Goal: Information Seeking & Learning: Learn about a topic

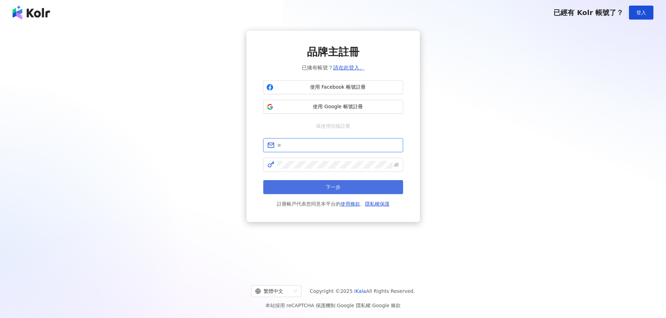
type input "**********"
click at [317, 184] on button "下一步" at bounding box center [333, 187] width 140 height 14
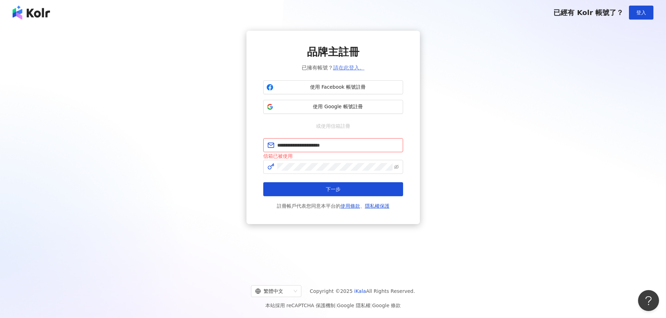
click at [345, 66] on link "請在此登入。" at bounding box center [348, 68] width 31 height 6
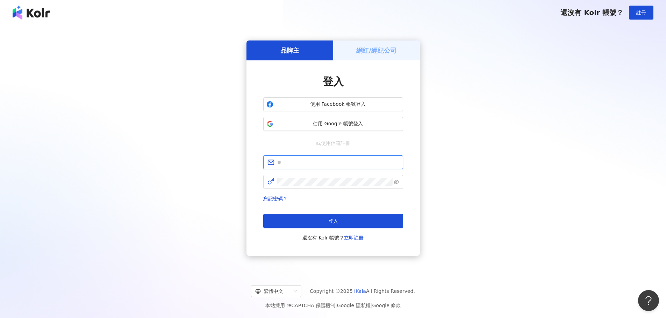
type input "**********"
click at [319, 219] on button "登入" at bounding box center [333, 221] width 140 height 14
type input "**********"
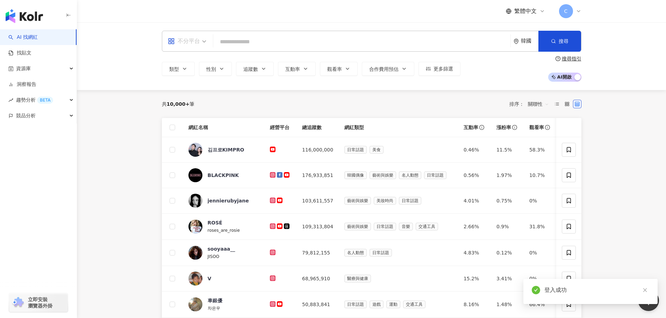
click at [191, 39] on div "不分平台" at bounding box center [184, 41] width 32 height 11
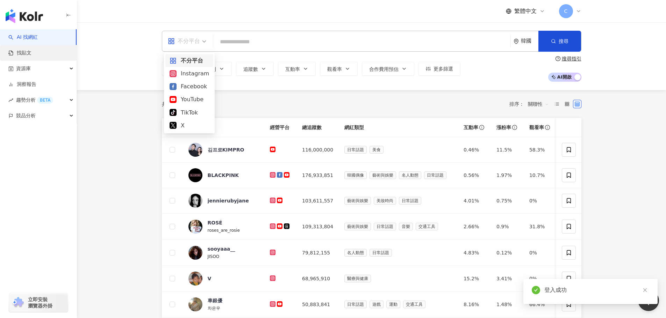
click at [31, 56] on link "找貼文" at bounding box center [19, 53] width 23 height 7
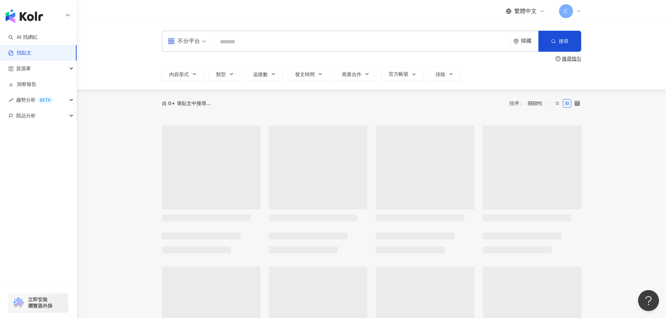
click at [528, 41] on div "韓國" at bounding box center [529, 41] width 17 height 6
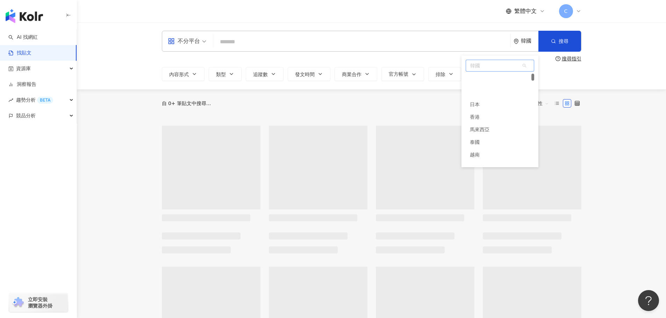
scroll to position [26, 0]
click at [490, 91] on div "香港" at bounding box center [499, 91] width 68 height 13
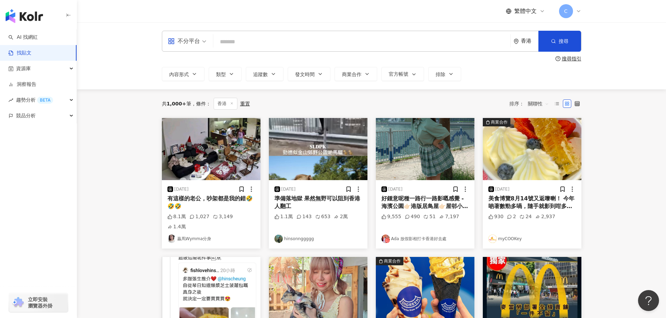
click at [246, 145] on img at bounding box center [211, 149] width 99 height 62
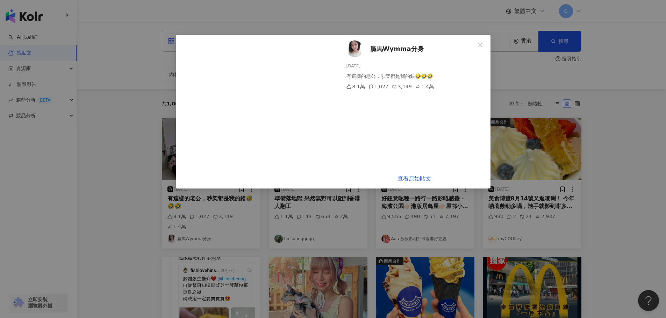
click at [142, 114] on div "贏馬Wymma分身 [DATE] 有這樣的老公，吵架都是我的錯🤣🤣🤣 8.1萬 1,027 3,149 1.4萬 查看原始貼文" at bounding box center [333, 159] width 666 height 318
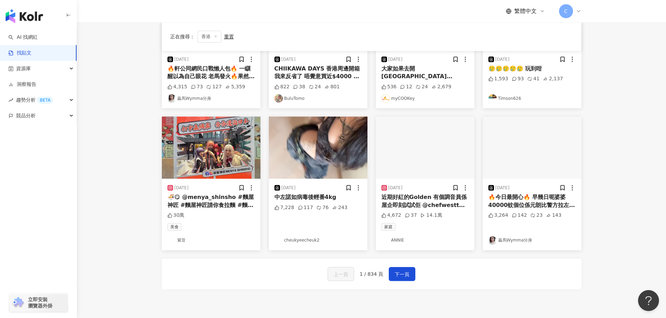
scroll to position [280, 0]
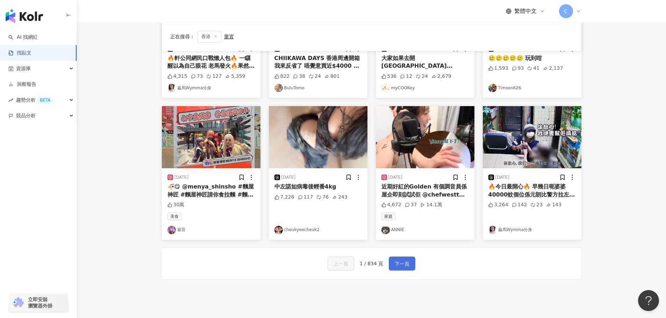
click at [401, 260] on span "下一頁" at bounding box center [402, 264] width 15 height 8
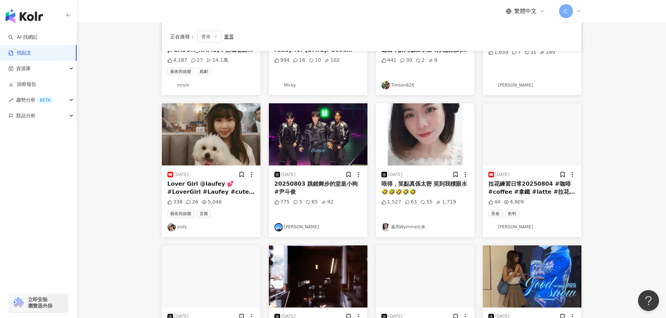
scroll to position [17, 0]
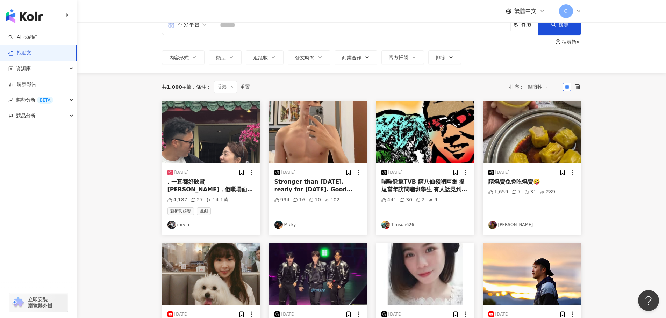
click at [197, 153] on img at bounding box center [211, 132] width 99 height 62
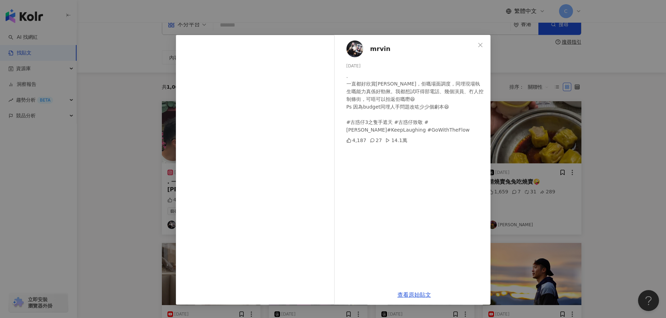
click at [106, 173] on div "mrvin [DATE] . 一直都好欣賞[PERSON_NAME]，佢嘅場面調度，同埋現場執生嘅能力真係好勁揪。我都想試吓得部電話、幾個演員、冇人控制條街，…" at bounding box center [333, 159] width 666 height 318
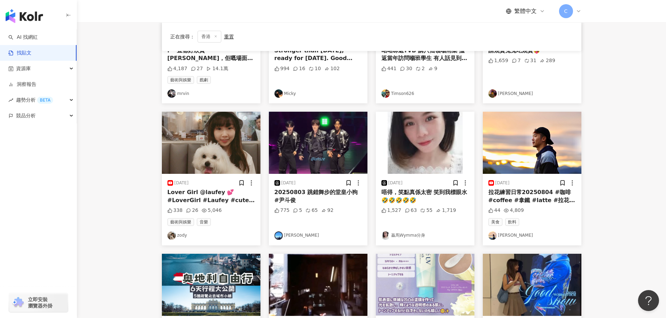
scroll to position [157, 0]
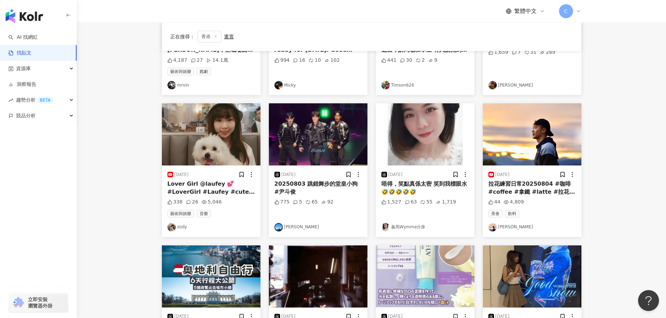
drag, startPoint x: 406, startPoint y: 224, endPoint x: 391, endPoint y: 226, distance: 14.8
click at [391, 226] on link "贏馬Wymma分身" at bounding box center [424, 227] width 87 height 8
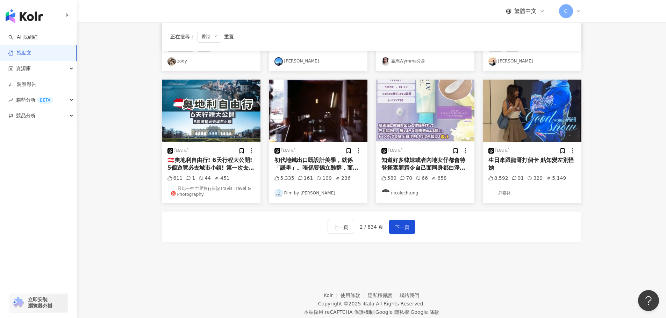
scroll to position [331, 0]
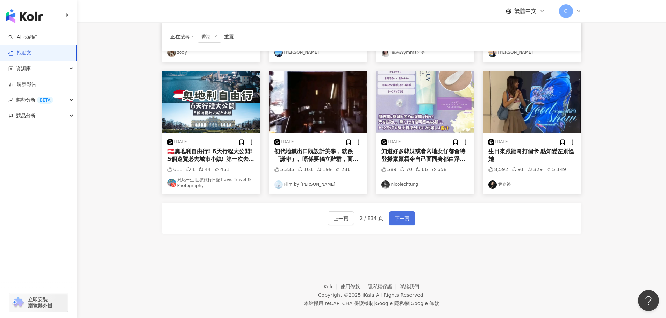
click at [397, 219] on span "下一頁" at bounding box center [402, 219] width 15 height 8
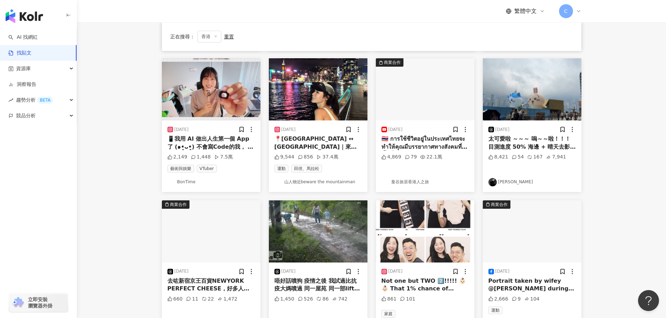
scroll to position [188, 0]
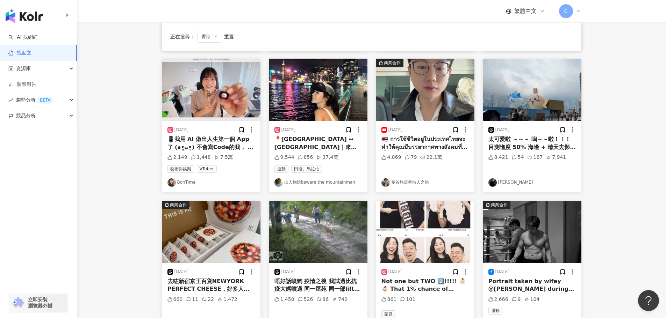
click at [326, 109] on img at bounding box center [318, 90] width 99 height 62
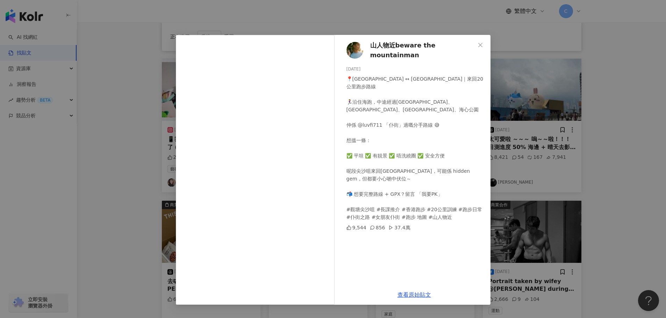
click at [519, 116] on div "山人物近beware the mountainman [DATE] 📍[GEOGRAPHIC_DATA] ↔ [GEOGRAPHIC_DATA]｜來回20公里…" at bounding box center [333, 159] width 666 height 318
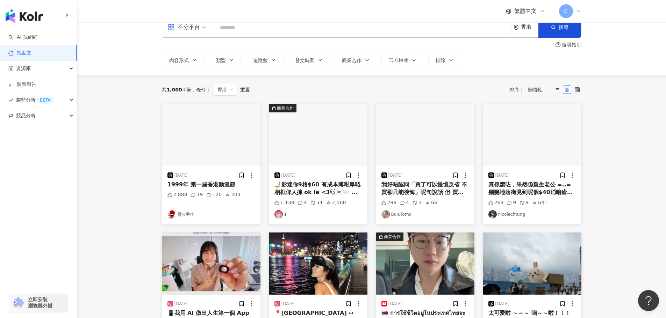
scroll to position [13, 0]
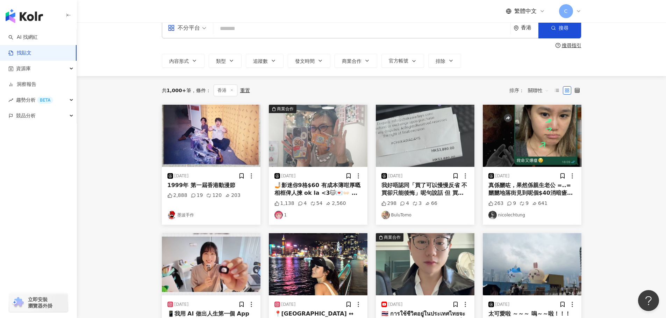
click at [325, 127] on img at bounding box center [318, 136] width 99 height 62
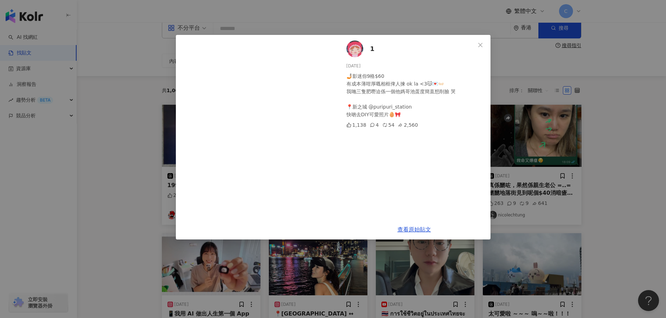
click at [88, 198] on div "1 [DATE] 🤳🏼影迷你9格$60 有成本薄咁厚嘅相框俾人揀 ok la <3😽💌👐🏻 我哋三隻肥嘢迫係一個他媽哥池蛋度簡直想削臉 哭 📍新之城 @[GE…" at bounding box center [333, 159] width 666 height 318
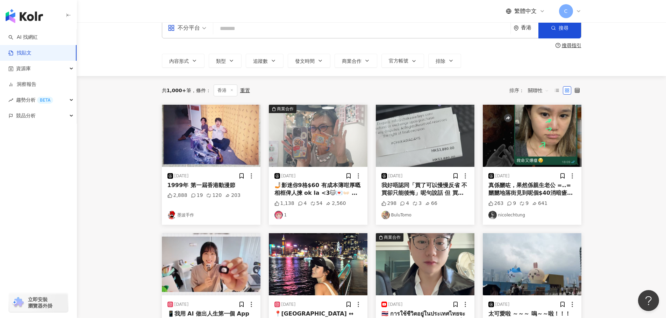
click at [540, 144] on img at bounding box center [532, 136] width 99 height 62
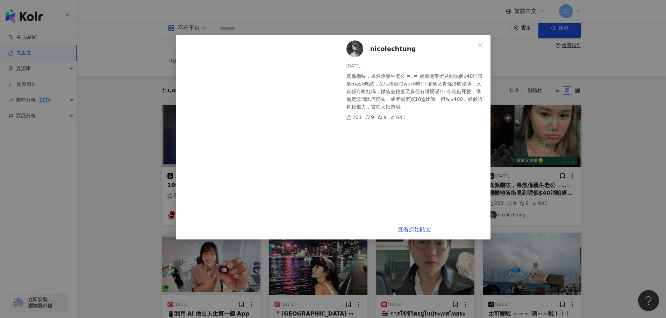
click at [113, 194] on div "nicolechtung [DATE] 真係嬲咗，果然係親生老公 =..= 嬲嬲地落街見到呢個$40消暗瘡mask咪試，又估唔佢咁work喎!!! 啲瘡又真係…" at bounding box center [333, 159] width 666 height 318
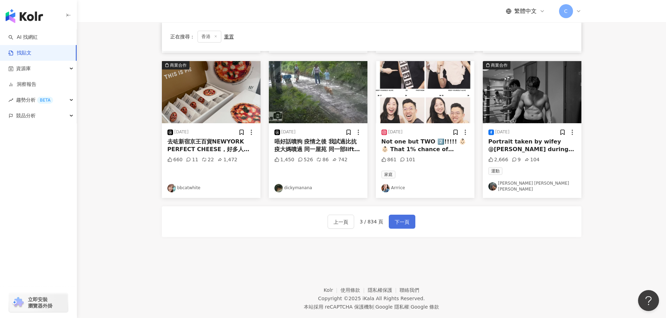
click at [408, 218] on span "下一頁" at bounding box center [402, 222] width 15 height 8
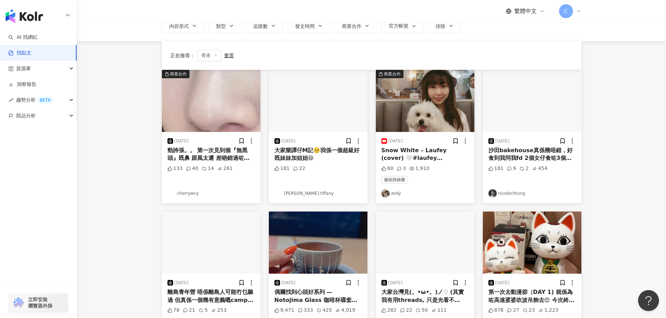
scroll to position [0, 0]
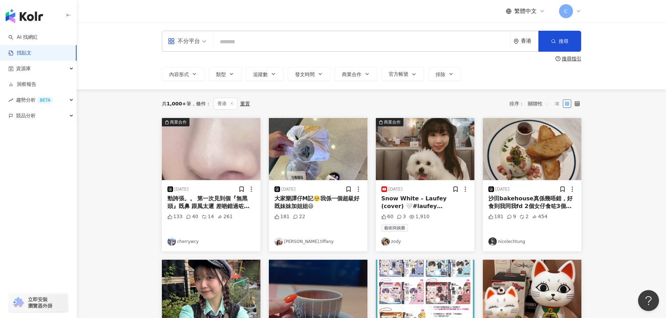
click at [213, 156] on img at bounding box center [211, 149] width 99 height 62
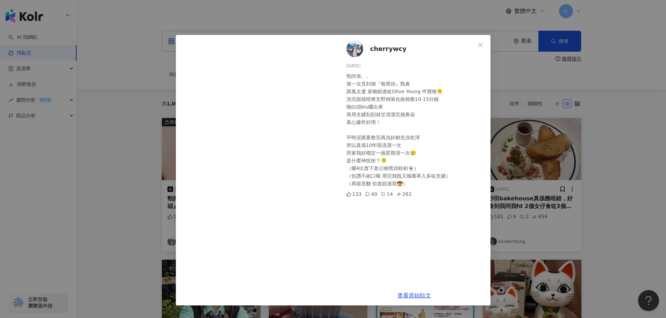
click at [530, 54] on div "cherrywcy [DATE] 勁誇張。。 第一次見到個『無黑頭』既鼻 跟風太遲 差啲錯過咗Olive Young 件寶物🫠 洗完面就咁將支野倒落化妝棉敷1…" at bounding box center [333, 159] width 666 height 318
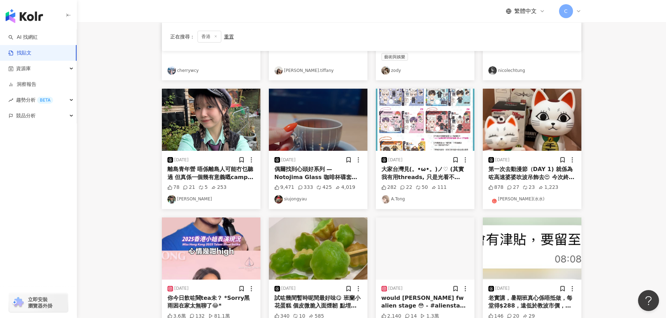
scroll to position [175, 0]
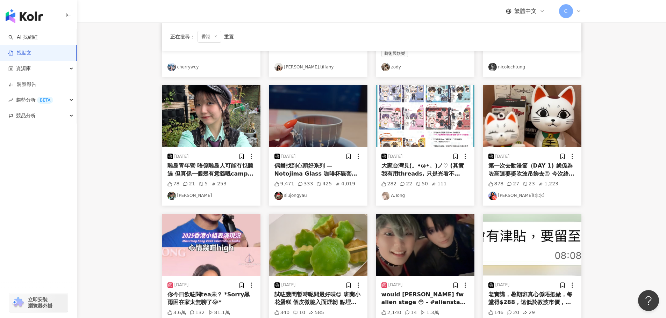
click at [525, 178] on div "第一次去動漫節（DAY 1) 就係為咗高速婆婆吹波吊飾去😍 今次終於買到！ 下次去要預備足準時間 爭啲排排下要走人番工" at bounding box center [531, 170] width 87 height 16
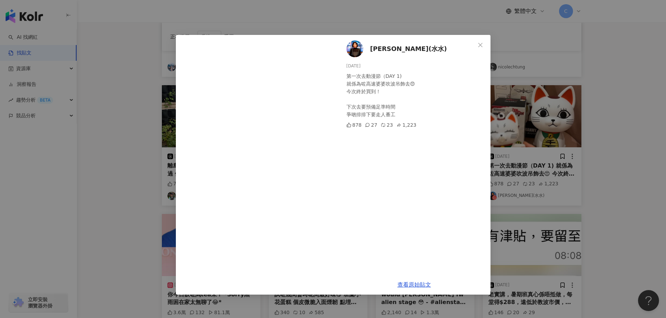
click at [481, 91] on div "第一次去動漫節（DAY 1) 就係為咗高速婆婆吹波吊飾去😍 今次終於買到！ 下次去要預備足準時間 爭啲排排下要走人番工" at bounding box center [415, 95] width 138 height 46
click at [603, 141] on div "[PERSON_NAME](水水) [DATE] 第一次去動漫節（DAY 1) 就係為咗高速婆婆吹波吊飾去😍 今次終於買到！ 下次去要預備足準時間 爭啲排排下…" at bounding box center [333, 159] width 666 height 318
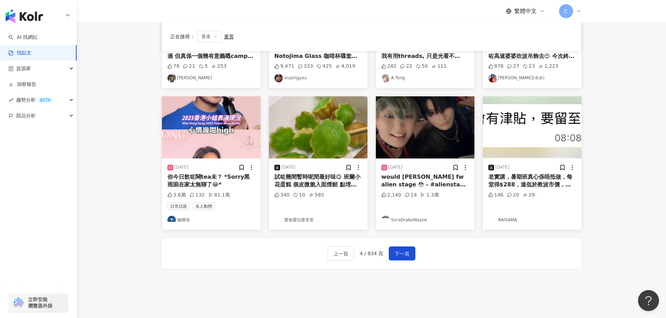
scroll to position [315, 0]
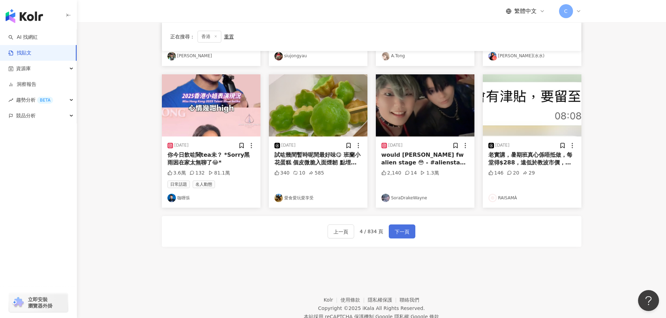
click at [402, 236] on span "下一頁" at bounding box center [402, 232] width 15 height 8
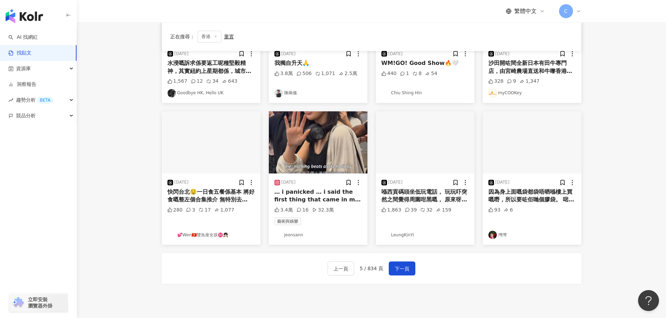
scroll to position [280, 0]
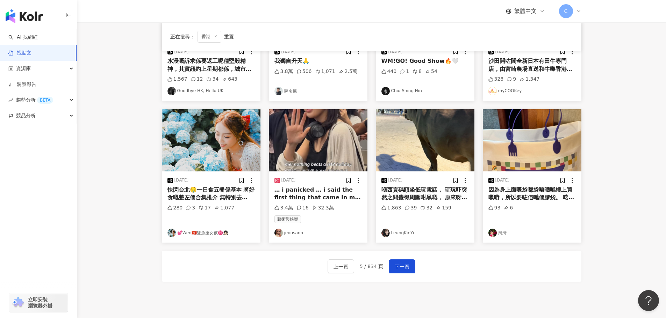
click at [339, 138] on img at bounding box center [318, 140] width 99 height 62
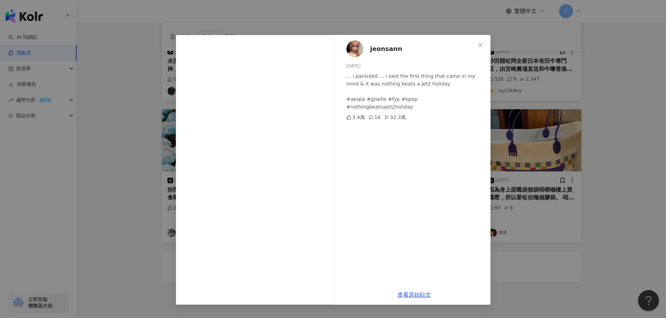
click at [137, 180] on div "jeonsann [DATE] … i panicked … i said the first thing that came in my mind & it…" at bounding box center [333, 159] width 666 height 318
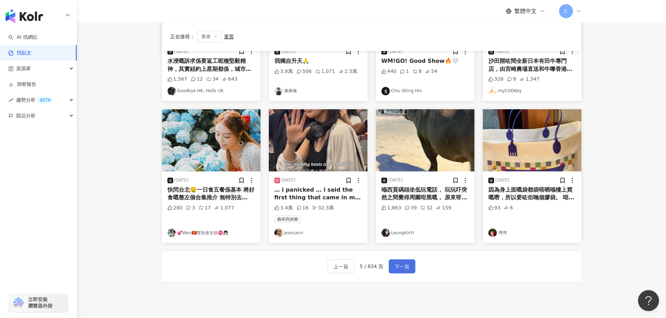
click at [402, 266] on span "下一頁" at bounding box center [402, 267] width 15 height 8
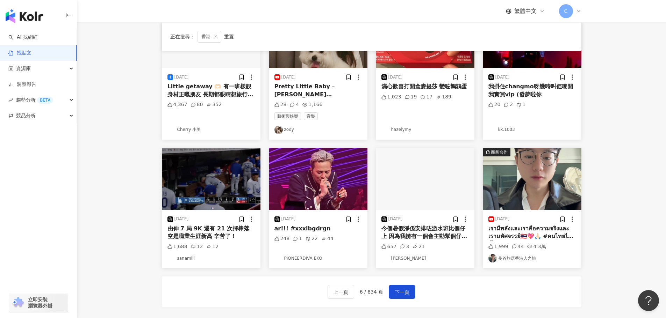
scroll to position [338, 0]
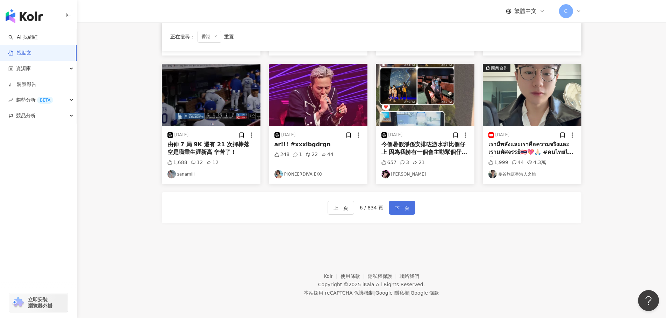
click at [406, 205] on span "下一頁" at bounding box center [402, 208] width 15 height 8
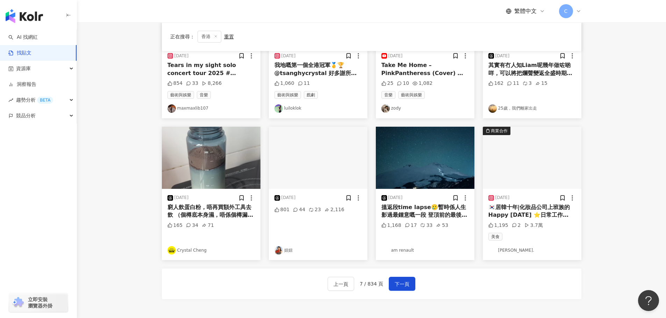
scroll to position [352, 0]
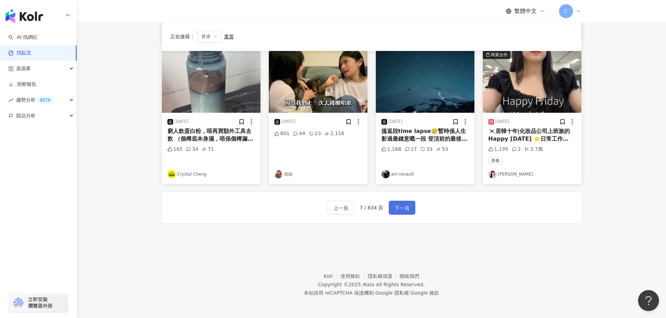
click at [408, 202] on button "下一頁" at bounding box center [402, 208] width 27 height 14
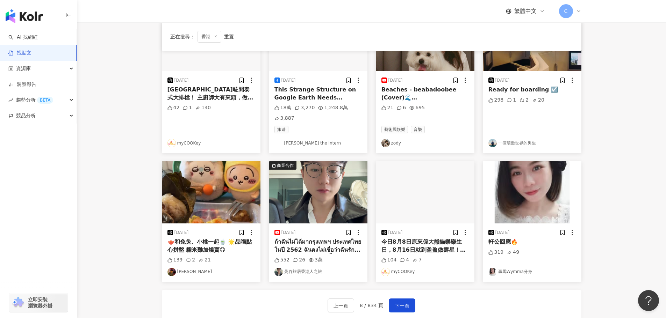
scroll to position [315, 0]
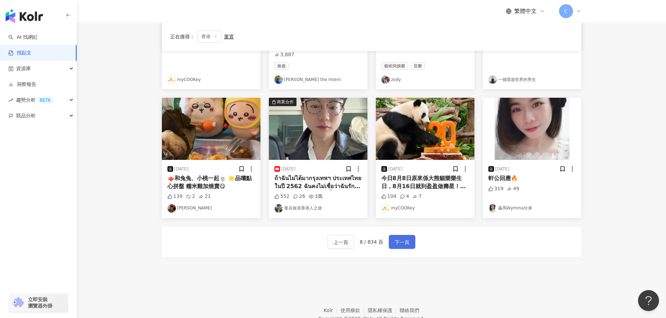
click at [398, 237] on button "下一頁" at bounding box center [402, 242] width 27 height 14
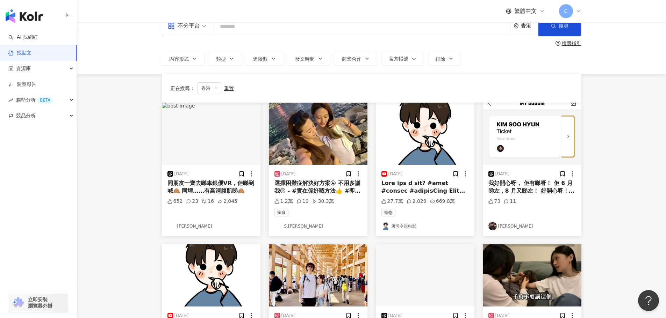
scroll to position [0, 0]
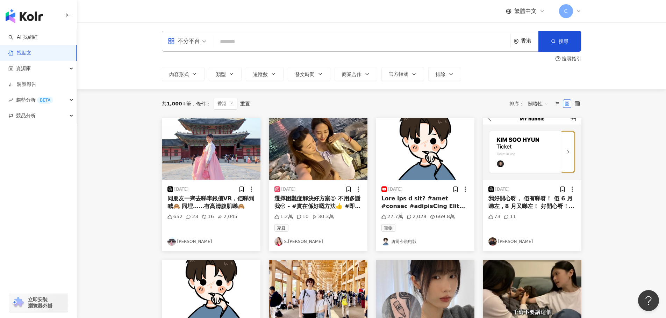
click at [305, 134] on img at bounding box center [318, 149] width 99 height 62
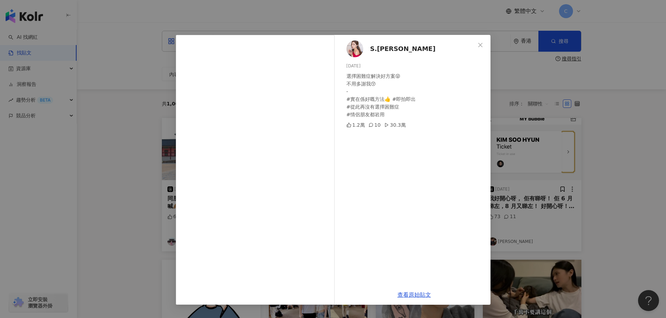
click at [148, 131] on div "S.[PERSON_NAME] [DATE] 選擇困難症解決好方案😝 不用多謝我😚 - #實在係好嘅方法👍 #即拍即出 #從此再沒有選擇困難症 #情侶朋友都岩…" at bounding box center [333, 159] width 666 height 318
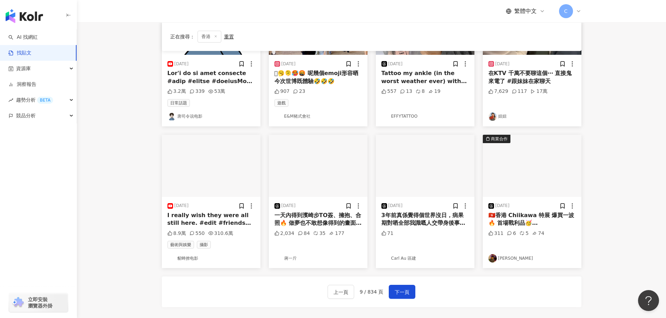
scroll to position [280, 0]
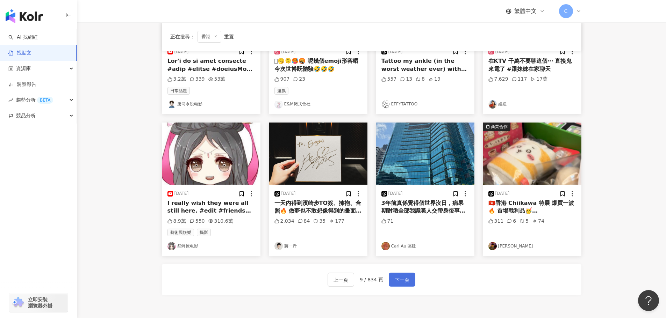
click at [393, 281] on button "下一頁" at bounding box center [402, 280] width 27 height 14
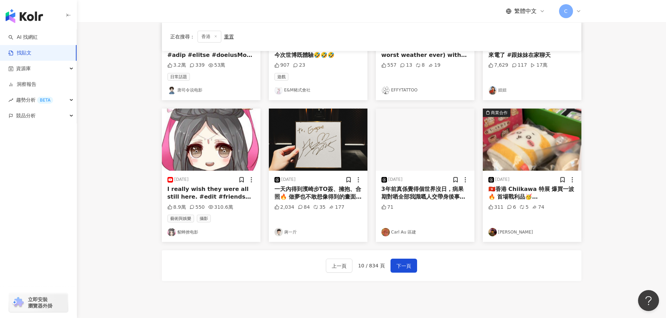
scroll to position [349, 0]
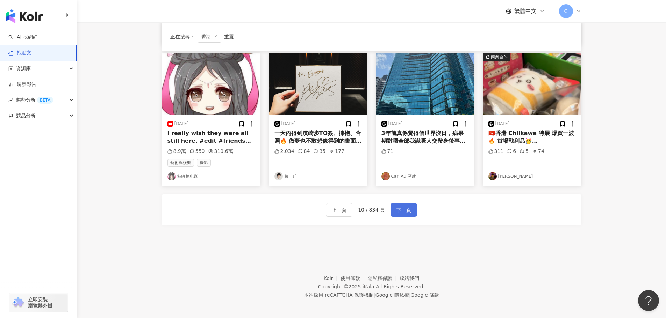
click at [401, 212] on span "下一頁" at bounding box center [403, 210] width 15 height 8
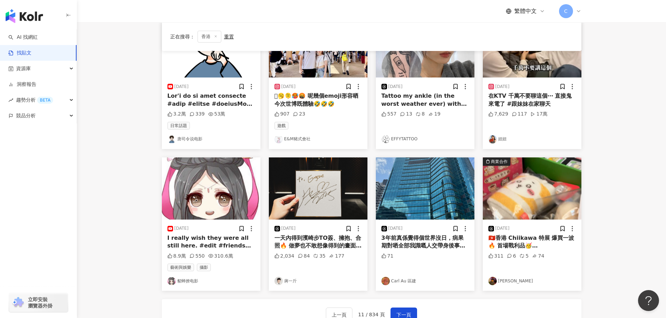
scroll to position [315, 0]
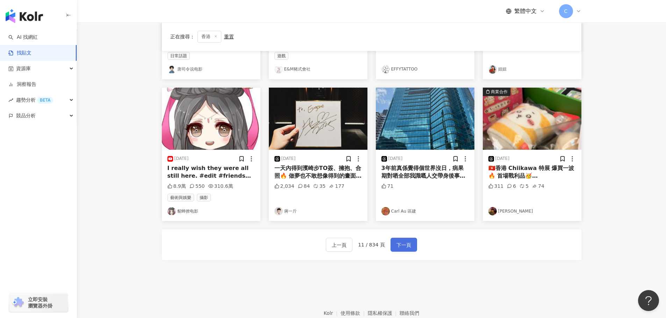
click at [410, 243] on span "下一頁" at bounding box center [403, 245] width 15 height 8
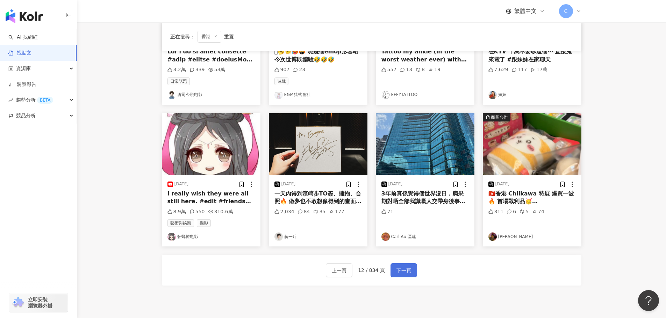
scroll to position [352, 0]
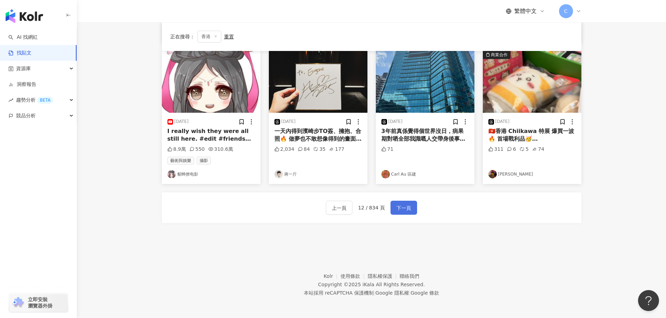
click at [404, 205] on span "下一頁" at bounding box center [403, 208] width 15 height 8
click at [417, 207] on div "上一頁 13 / 834 頁 下一頁" at bounding box center [371, 208] width 419 height 31
click at [411, 211] on button "下一頁" at bounding box center [403, 208] width 27 height 14
click at [348, 209] on button "上一頁" at bounding box center [339, 208] width 27 height 14
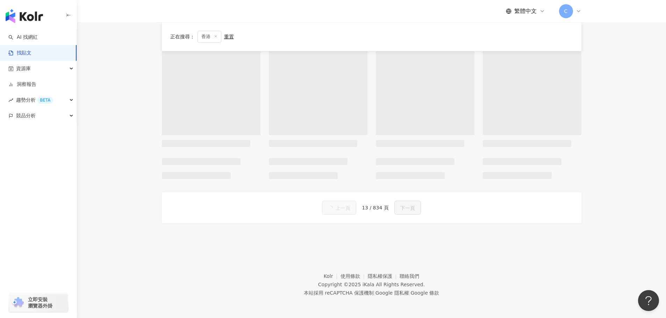
scroll to position [349, 0]
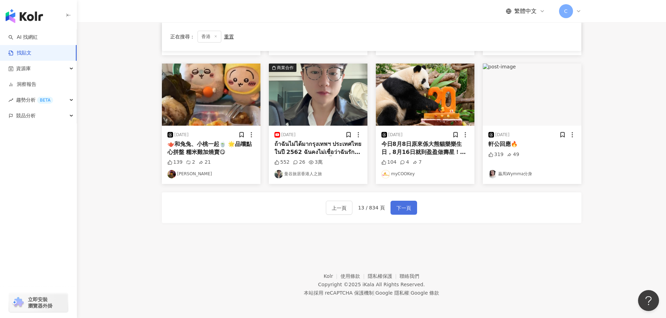
click at [406, 211] on span "下一頁" at bounding box center [403, 208] width 15 height 8
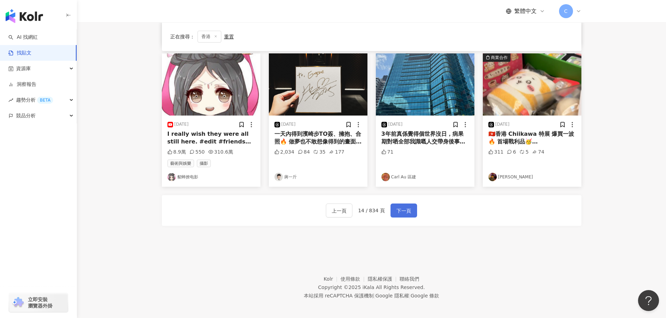
click at [406, 211] on span "下一頁" at bounding box center [403, 211] width 15 height 8
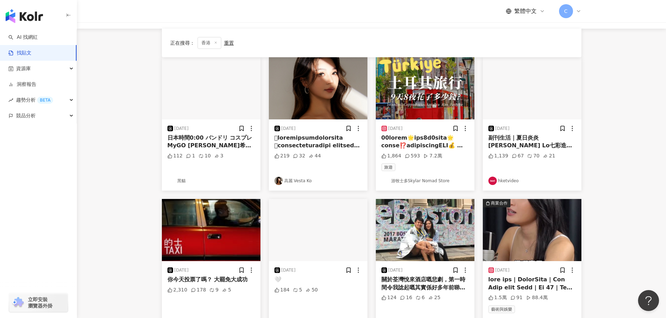
scroll to position [0, 0]
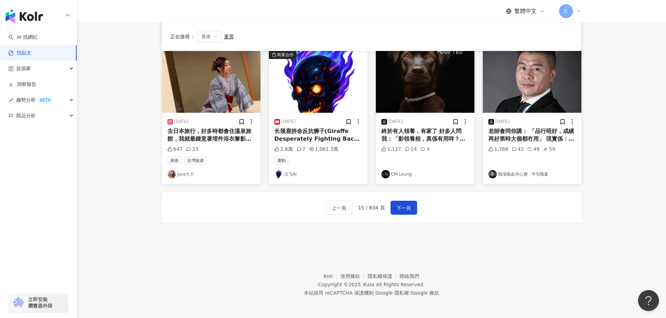
click at [406, 210] on span "下一頁" at bounding box center [403, 208] width 15 height 8
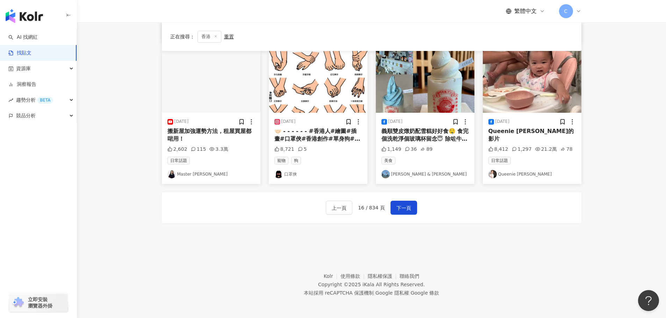
scroll to position [352, 0]
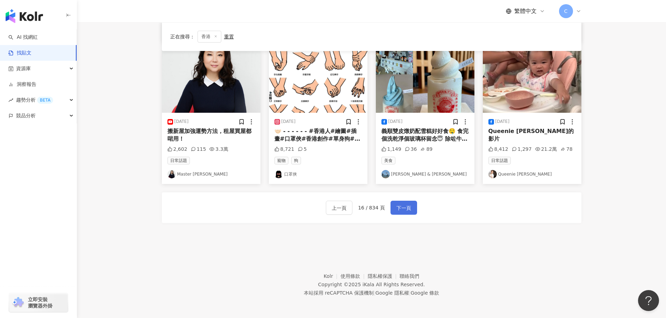
click at [396, 211] on span "下一頁" at bounding box center [403, 208] width 15 height 8
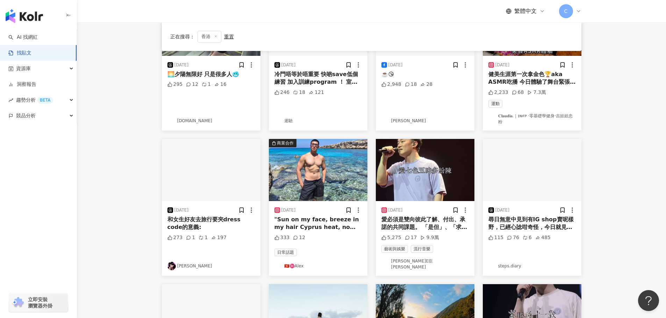
scroll to position [177, 0]
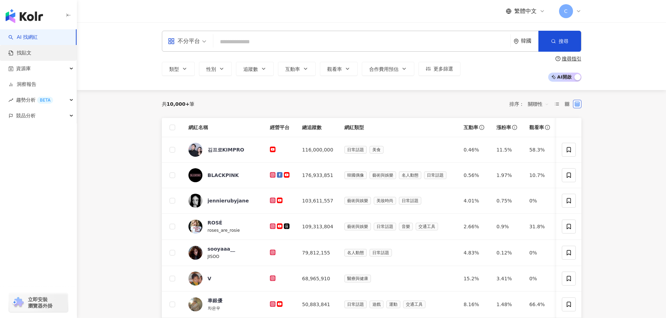
click at [31, 55] on link "找貼文" at bounding box center [19, 53] width 23 height 7
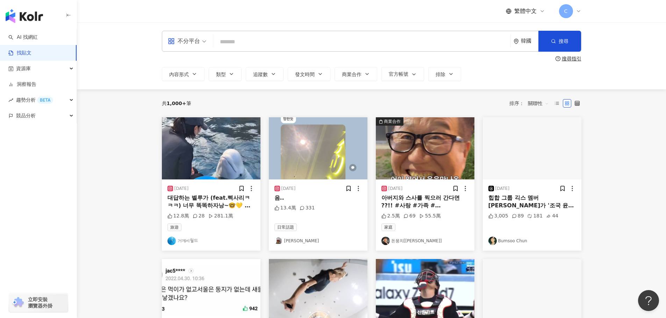
drag, startPoint x: 235, startPoint y: 38, endPoint x: 231, endPoint y: 38, distance: 4.2
click at [235, 38] on input "search" at bounding box center [361, 41] width 291 height 15
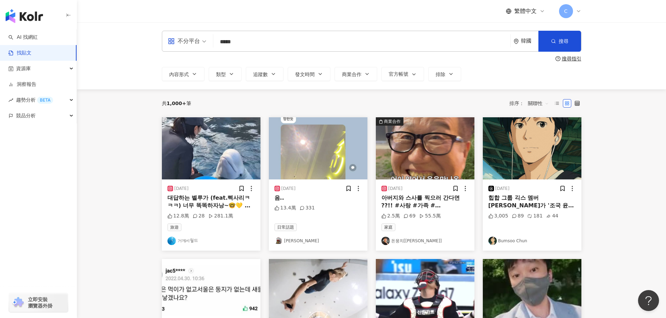
type input "*****"
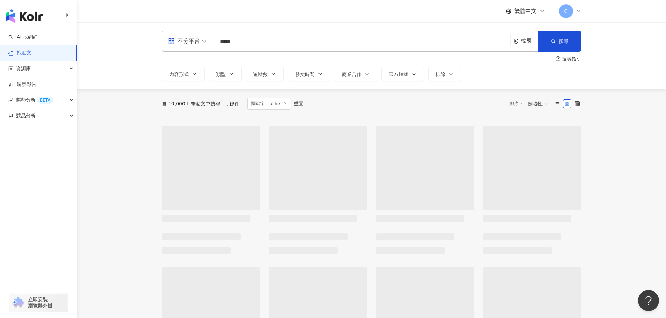
click at [523, 36] on div "韓國" at bounding box center [525, 41] width 25 height 20
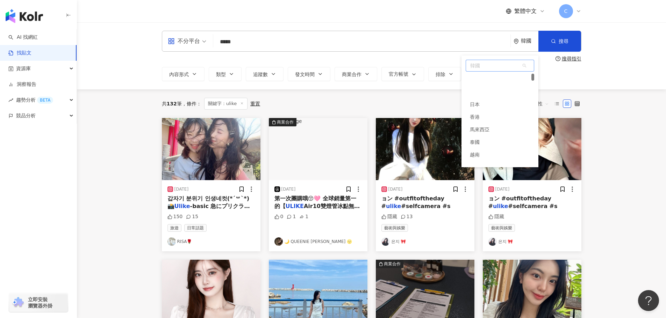
scroll to position [26, 0]
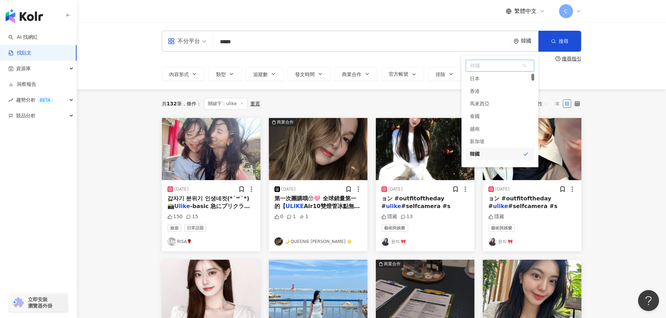
click at [503, 67] on span "韓國" at bounding box center [500, 65] width 68 height 11
click at [500, 98] on div "馬來西亞" at bounding box center [499, 104] width 68 height 13
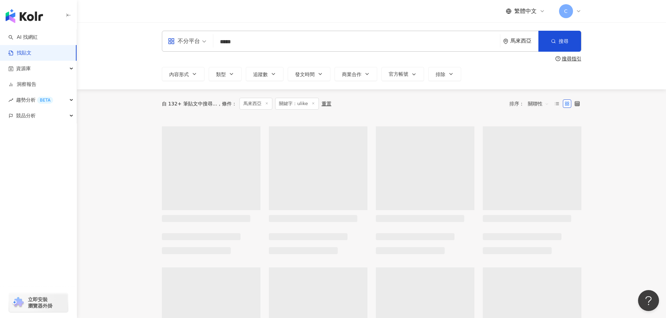
click at [526, 49] on div "馬來西亞" at bounding box center [520, 41] width 35 height 20
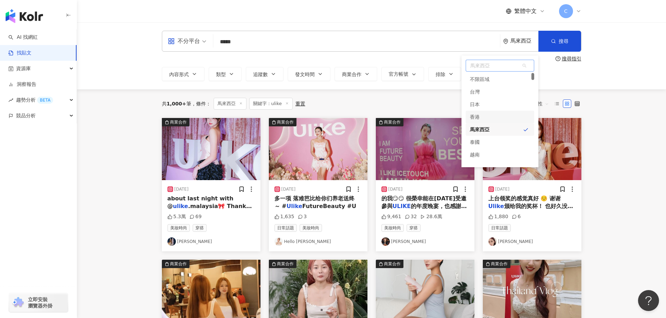
click at [480, 114] on div "香港" at bounding box center [499, 117] width 68 height 13
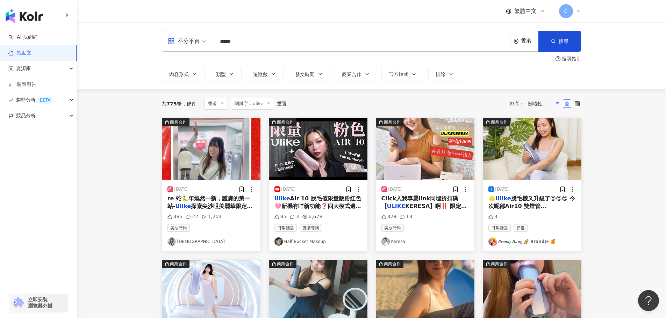
click at [560, 103] on label at bounding box center [557, 104] width 8 height 8
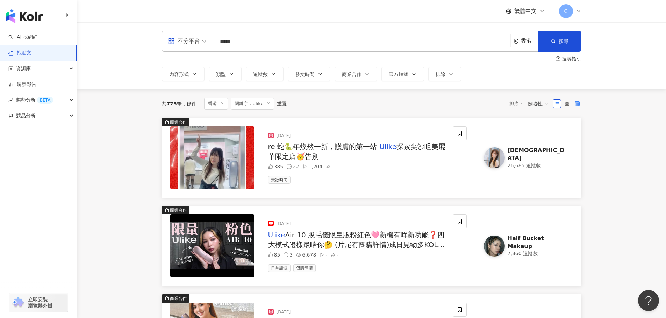
click at [580, 103] on label at bounding box center [577, 104] width 8 height 8
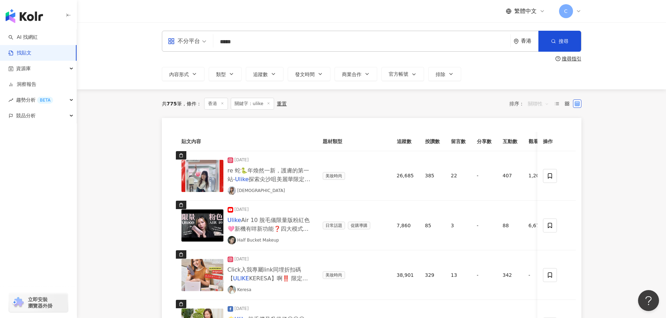
click at [535, 104] on span "關聯性" at bounding box center [538, 103] width 21 height 11
click at [531, 175] on div "發文時間" at bounding box center [539, 178] width 20 height 8
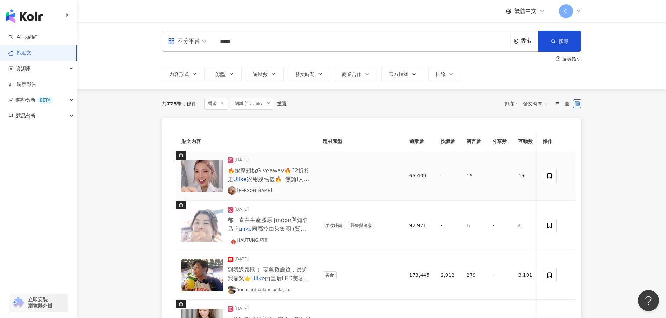
scroll to position [70, 0]
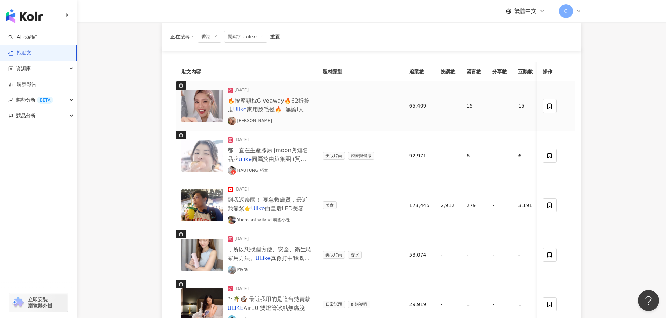
click at [201, 104] on img at bounding box center [202, 106] width 42 height 32
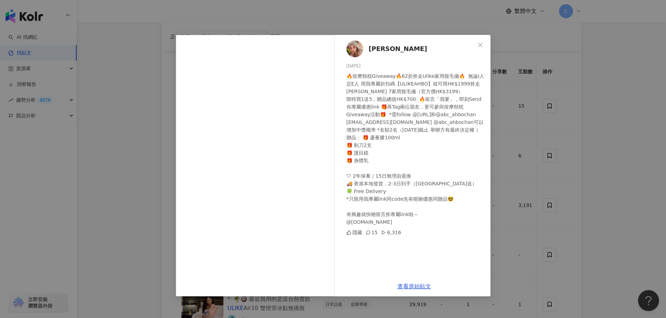
click at [540, 115] on div "阿寶 2025/8/5 🔥按摩頸枕Giveaway🔥62折拎走Ulike家用脫毛儀🔥  無論I人定E人 用我專屬折扣碼【ULIKEAHBO】就可用HK$199…" at bounding box center [333, 159] width 666 height 318
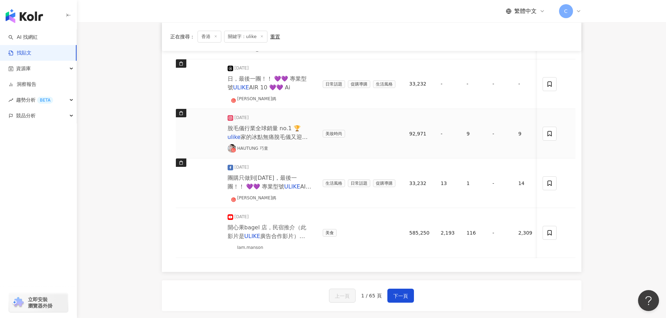
scroll to position [559, 0]
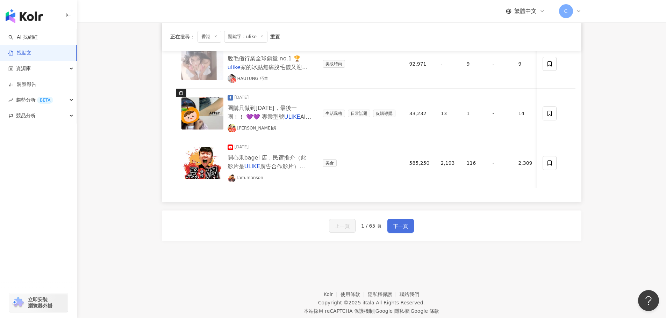
click at [407, 230] on span "下一頁" at bounding box center [400, 226] width 15 height 8
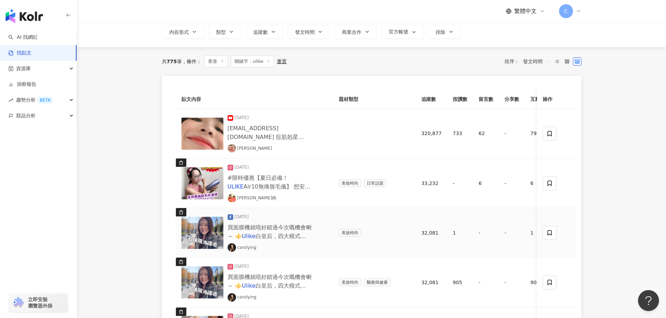
scroll to position [35, 0]
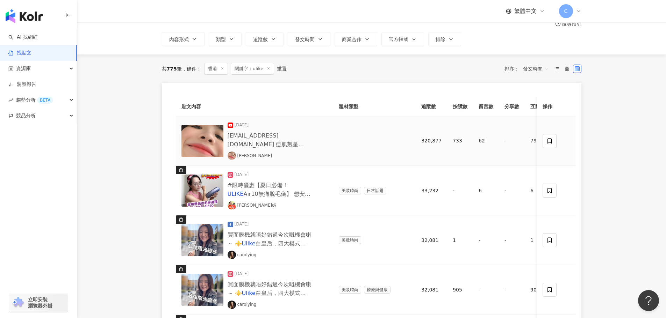
click at [280, 140] on div "506@gmail.com 痘肌剋星【 Ulike 白皇后LED面膜儀】限定買一送" at bounding box center [270, 139] width 84 height 17
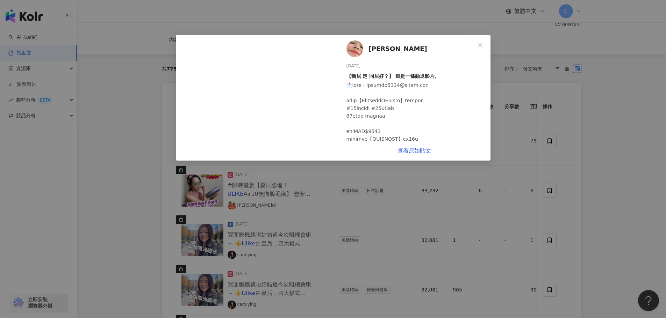
click at [556, 129] on div "小悠 2025/7/15 【獨居 定 同居好？】 這是一條勸退影片。 733 62 1.8萬 查看原始貼文" at bounding box center [333, 159] width 666 height 318
